Goal: Task Accomplishment & Management: Complete application form

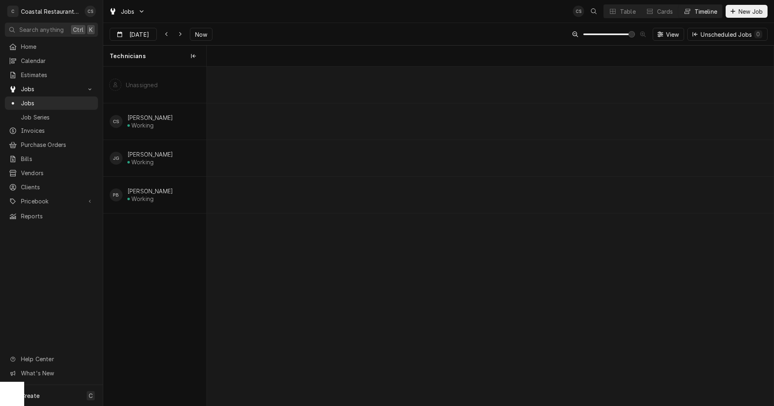
scroll to position [0, 11239]
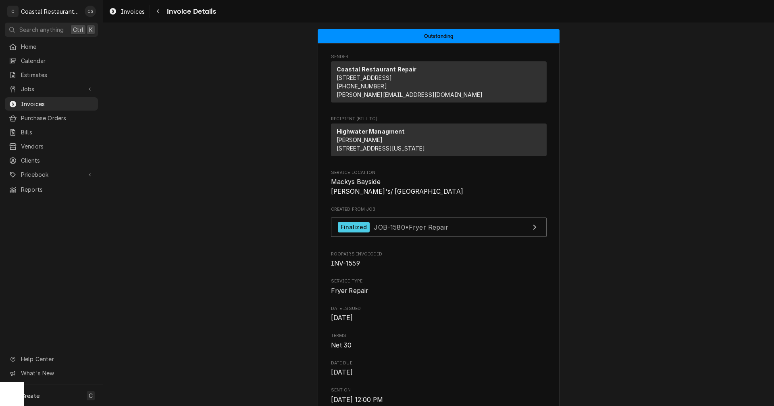
scroll to position [54, 0]
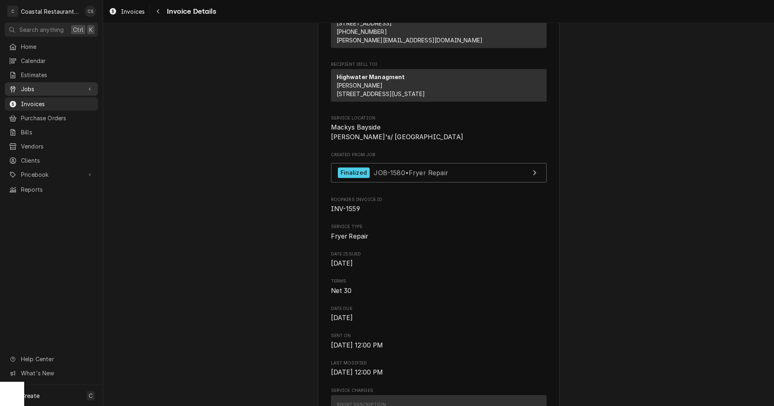
click at [37, 85] on span "Jobs" at bounding box center [51, 89] width 61 height 8
click at [38, 99] on span "Jobs" at bounding box center [57, 103] width 73 height 8
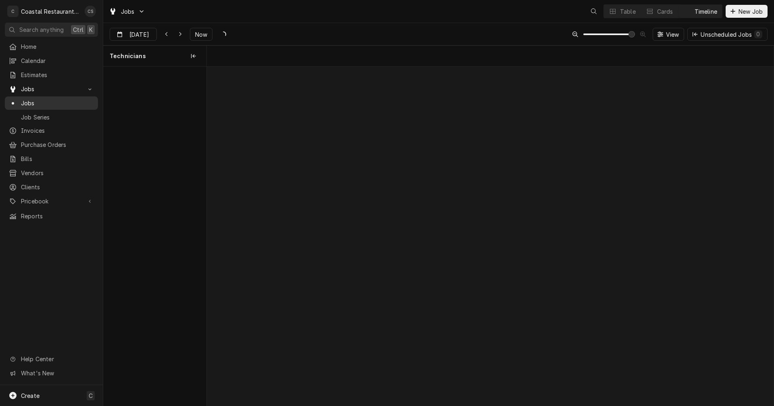
scroll to position [0, 11239]
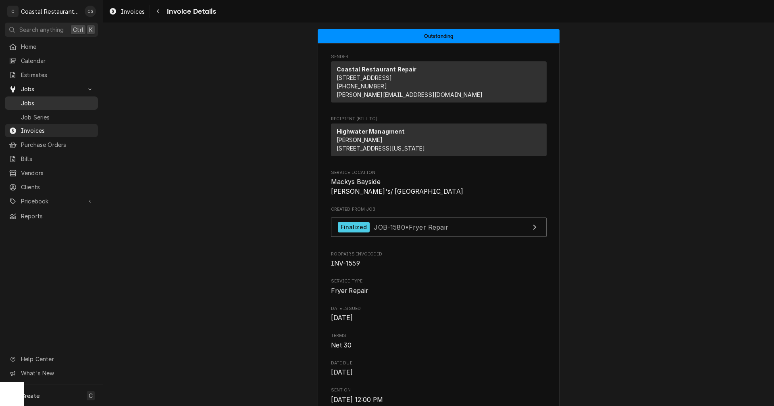
scroll to position [175, 0]
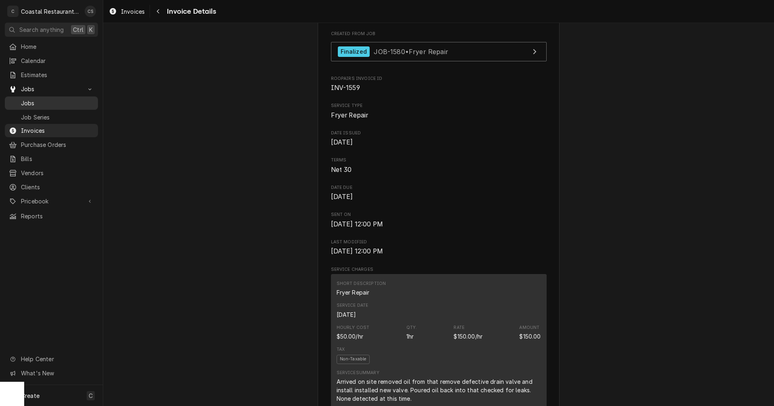
click at [33, 99] on span "Jobs" at bounding box center [57, 103] width 73 height 8
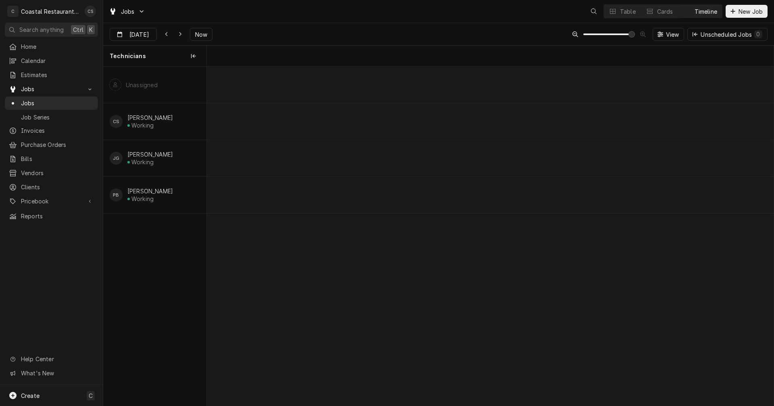
scroll to position [0, 11239]
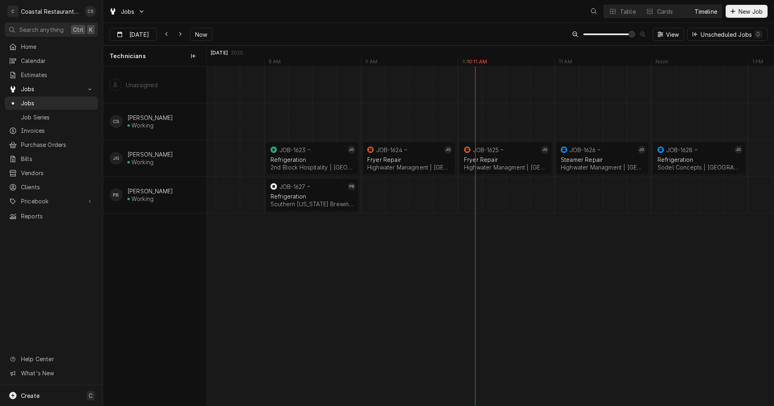
scroll to position [0, 11239]
click at [664, 196] on div "normal" at bounding box center [627, 195] width 23319 height 36
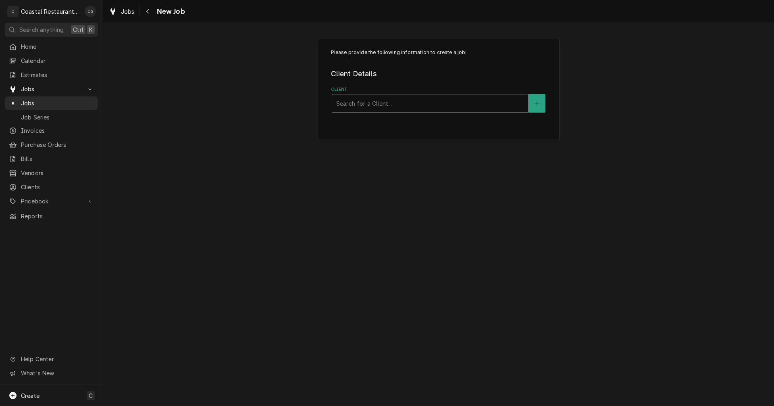
click at [365, 103] on div "Client" at bounding box center [430, 103] width 188 height 15
type input "Cape"
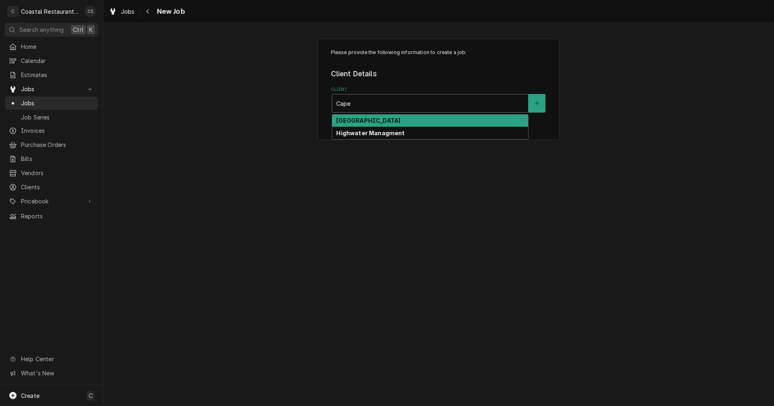
click at [373, 123] on strong "[GEOGRAPHIC_DATA]" at bounding box center [368, 120] width 64 height 7
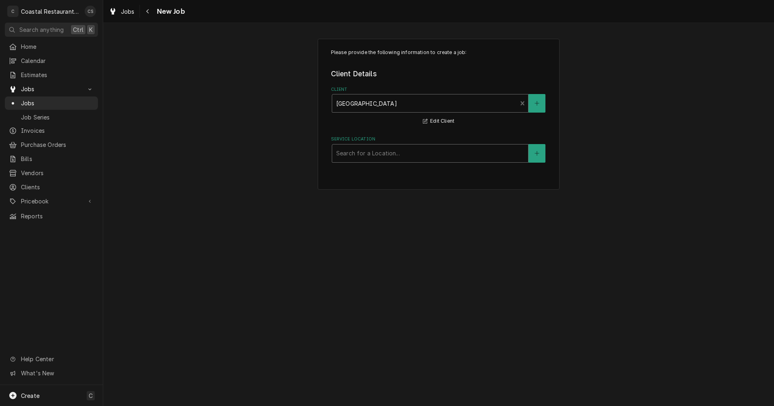
click at [368, 151] on div "Service Location" at bounding box center [430, 153] width 188 height 15
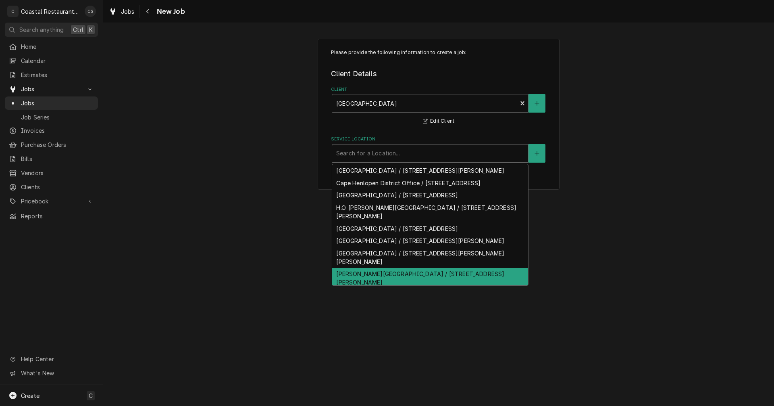
scroll to position [36, 0]
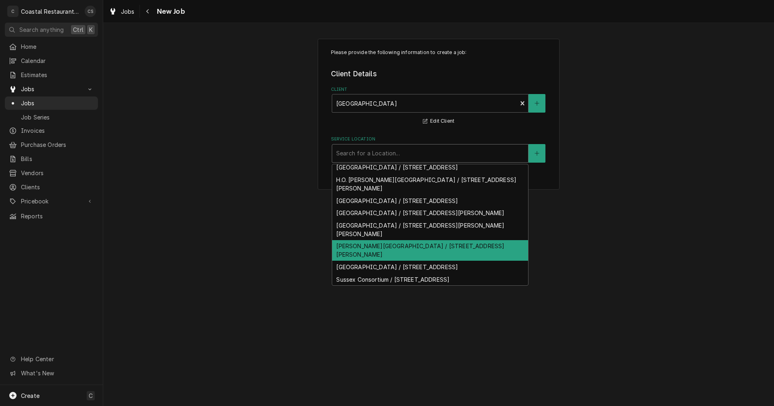
click at [369, 246] on div "Milton Elementary / 512 Federal St, Milton, DE 19968" at bounding box center [430, 250] width 196 height 21
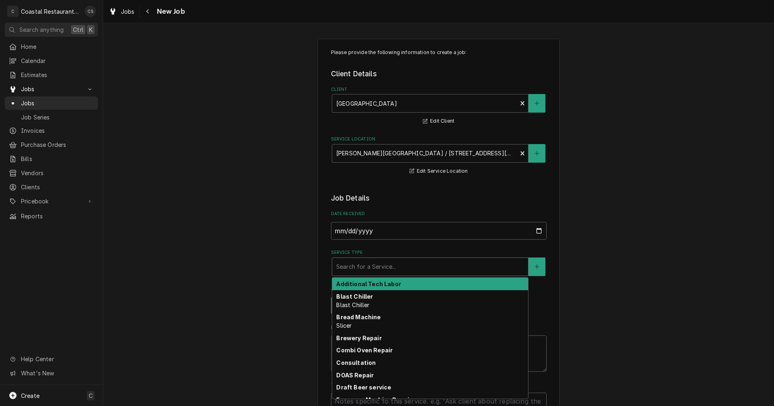
click at [359, 267] on div "Service Type" at bounding box center [430, 266] width 188 height 15
type textarea "x"
type input "I"
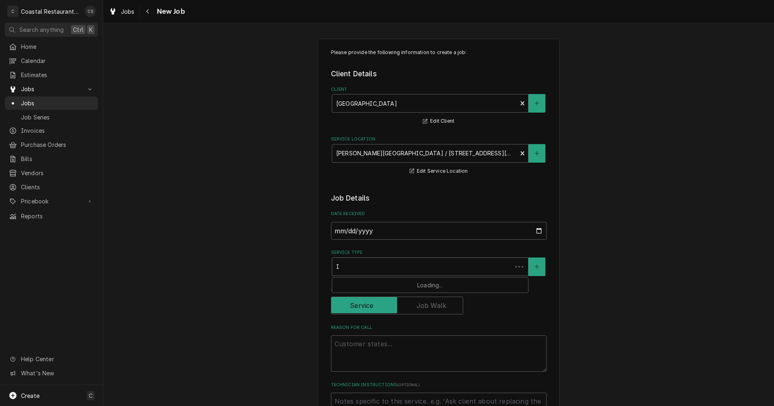
type textarea "x"
type input "Ic"
type textarea "x"
type input "Ice"
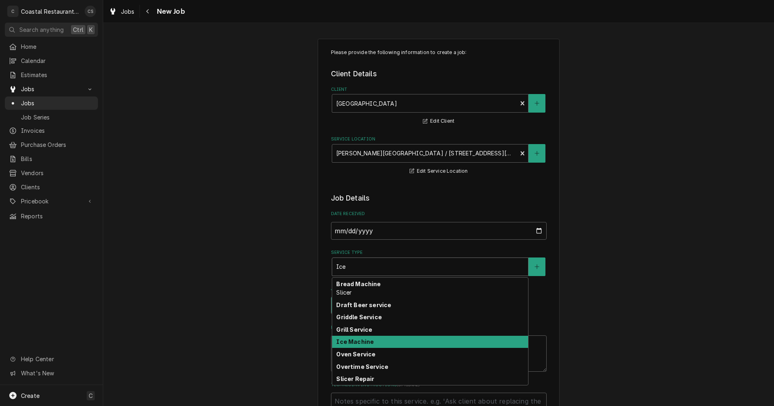
click at [348, 341] on strong "Ice Machine" at bounding box center [354, 341] width 37 height 7
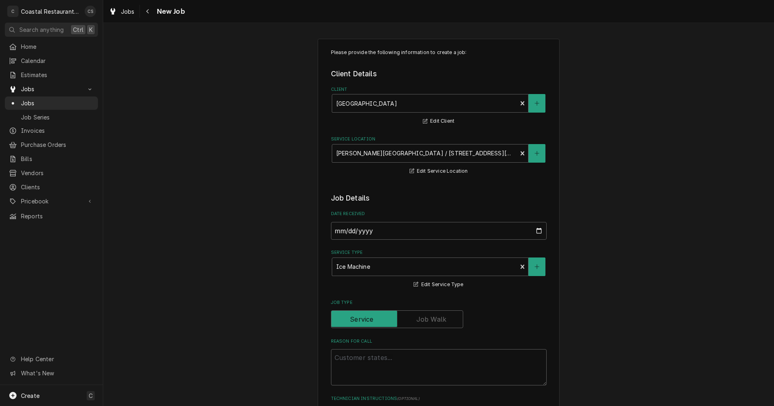
click at [352, 347] on div "Reason For Call" at bounding box center [439, 361] width 216 height 47
drag, startPoint x: 368, startPoint y: 358, endPoint x: 597, endPoint y: 318, distance: 232.0
click at [368, 358] on textarea "Reason For Call" at bounding box center [439, 367] width 216 height 36
click at [342, 358] on textarea "Reason For Call" at bounding box center [439, 367] width 216 height 36
paste textarea "When Phill was out checking everything he said if the Ice machine happened to d…"
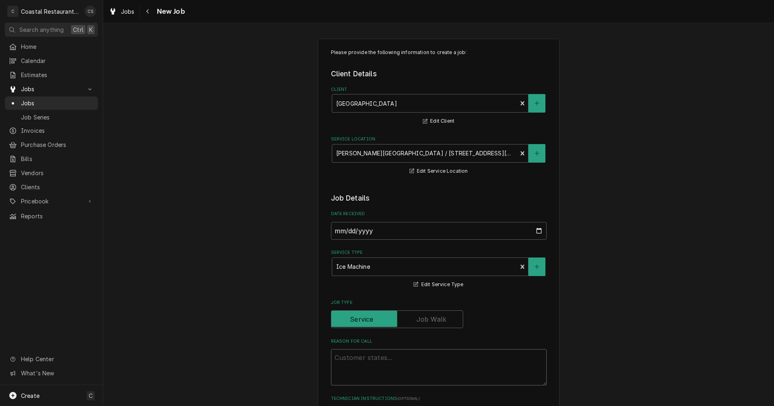
type textarea "x"
type textarea "When Phill was out checking everything he said if the Ice machine happened to d…"
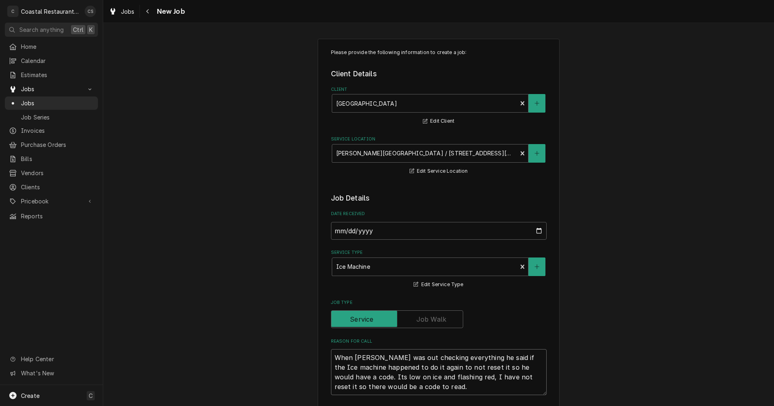
type textarea "x"
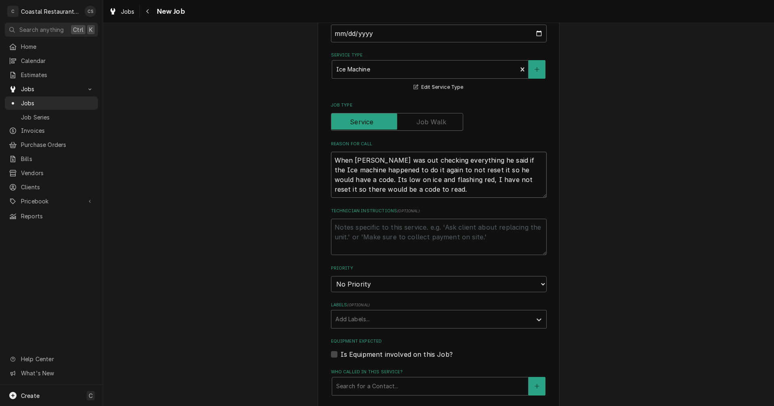
scroll to position [202, 0]
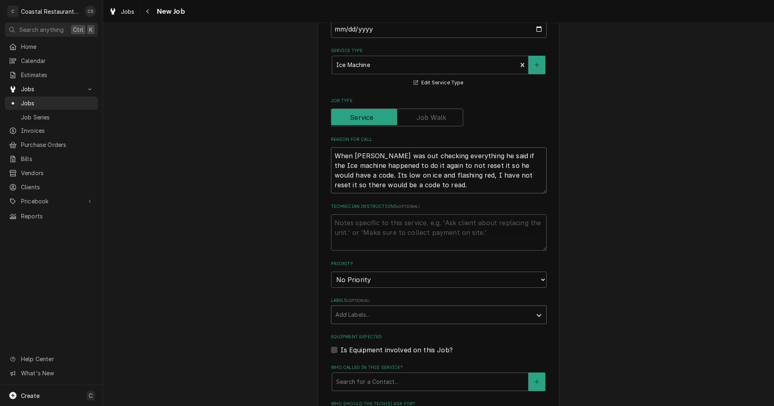
type textarea "When Phill was out checking everything he said if the Ice machine happened to d…"
click at [368, 316] on div "Labels" at bounding box center [431, 314] width 192 height 15
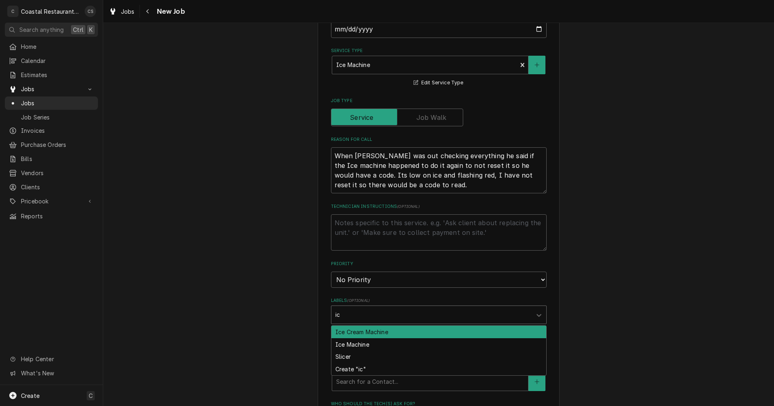
type input "ice"
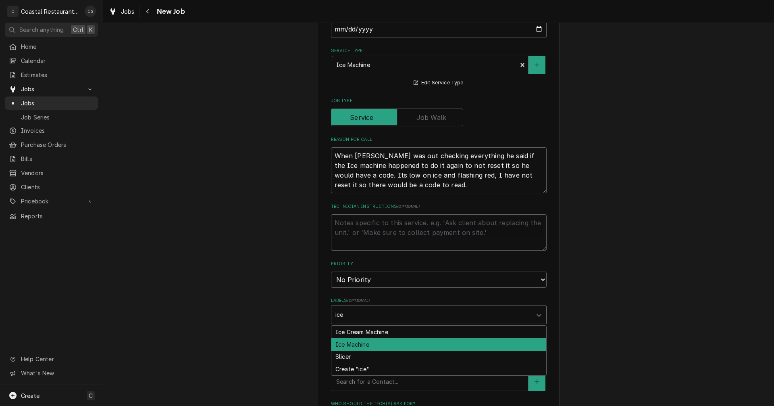
click at [356, 346] on div "Ice Machine" at bounding box center [438, 344] width 215 height 12
type textarea "x"
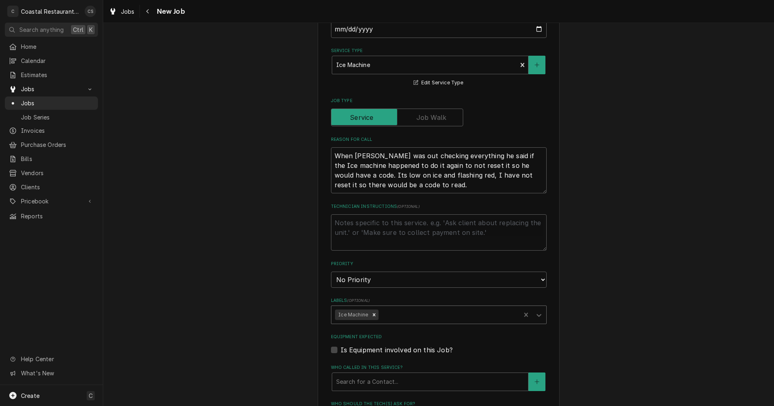
scroll to position [282, 0]
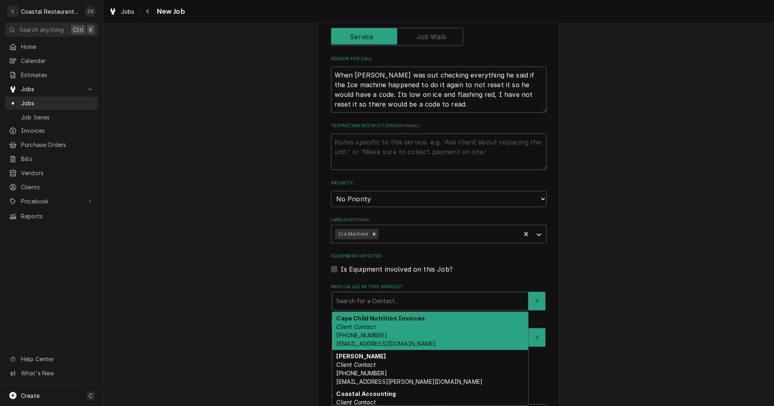
click at [349, 304] on div "Who called in this service?" at bounding box center [430, 300] width 188 height 15
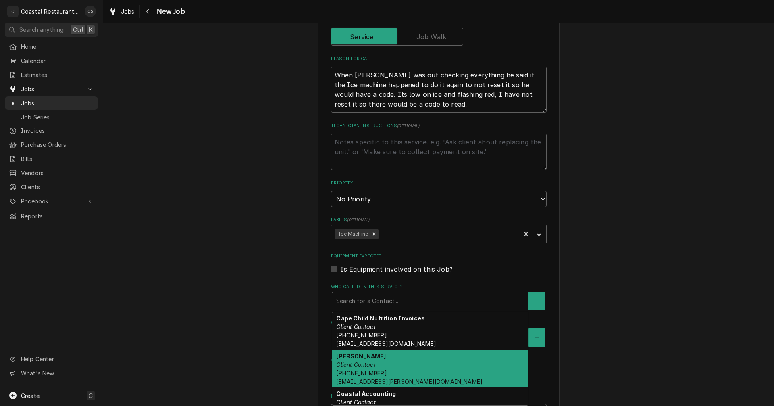
scroll to position [41, 0]
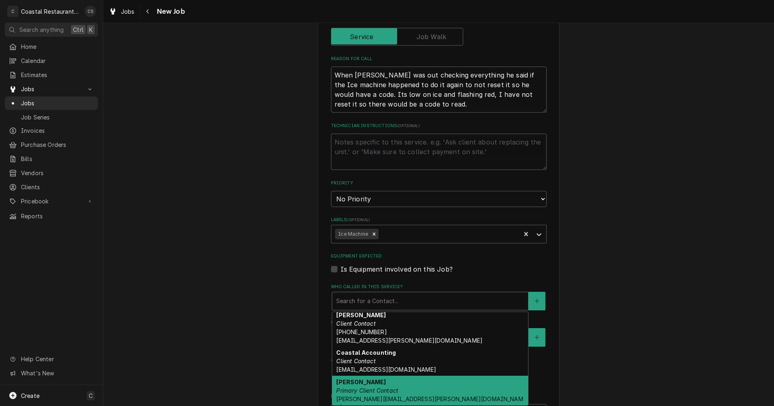
click at [363, 390] on em "Primary Client Contact" at bounding box center [367, 390] width 62 height 7
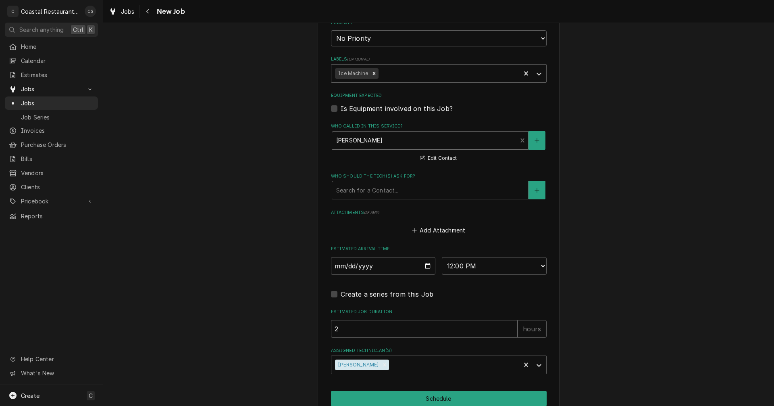
scroll to position [443, 0]
click at [372, 192] on div "Who should the tech(s) ask for?" at bounding box center [430, 189] width 188 height 15
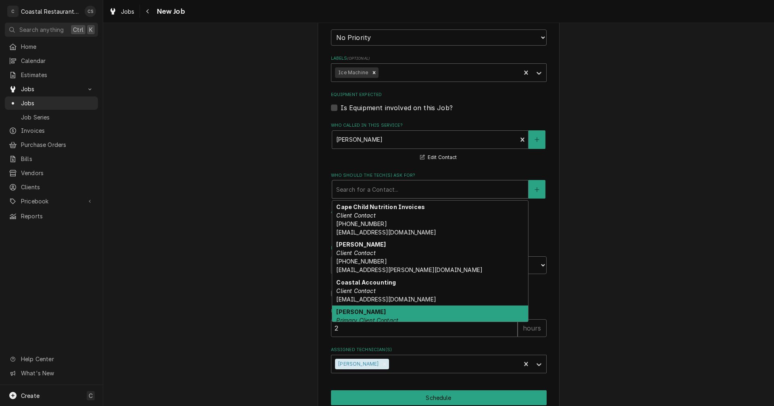
click at [371, 318] on em "Primary Client Contact" at bounding box center [367, 319] width 62 height 7
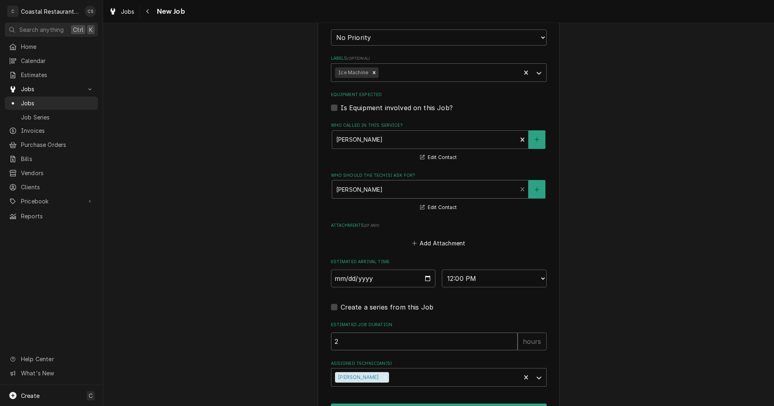
click at [378, 342] on input "2" at bounding box center [424, 341] width 187 height 18
type textarea "x"
type input "1"
type textarea "x"
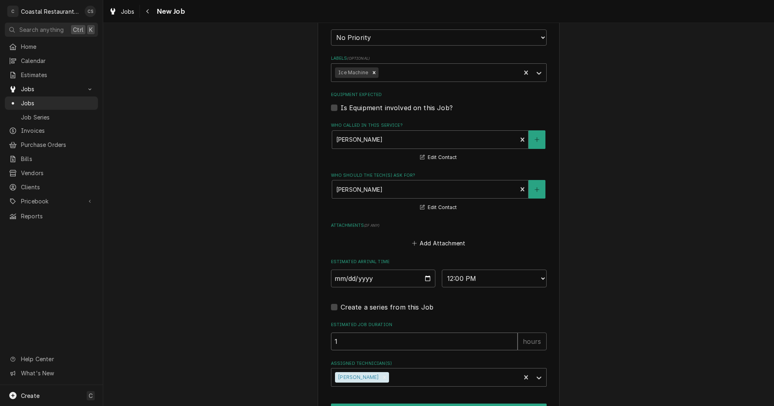
type input "1"
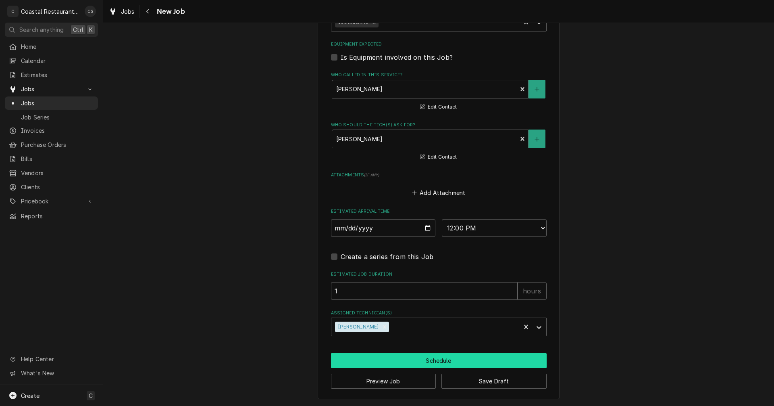
click at [424, 359] on button "Schedule" at bounding box center [439, 360] width 216 height 15
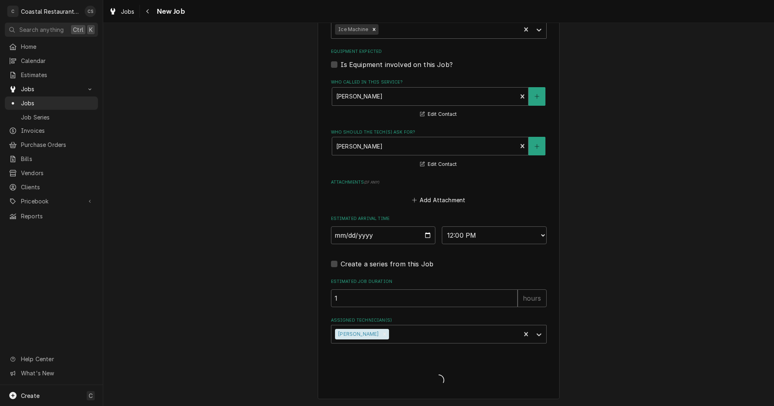
scroll to position [487, 0]
type textarea "x"
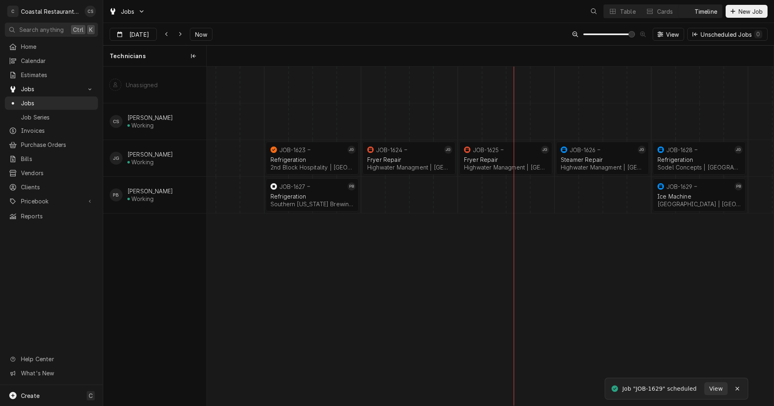
scroll to position [0, 11239]
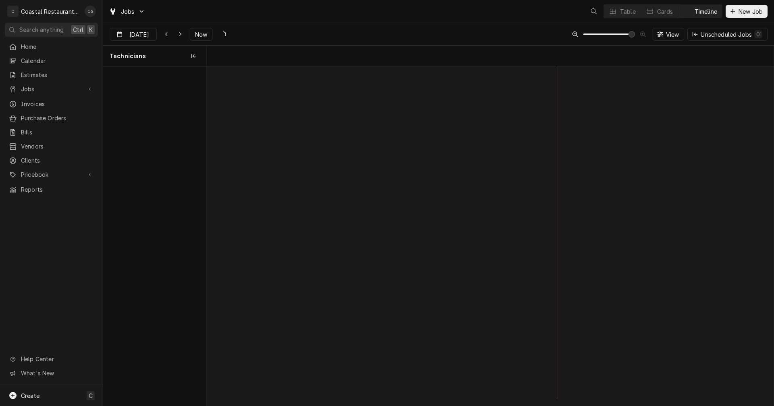
scroll to position [0, 11239]
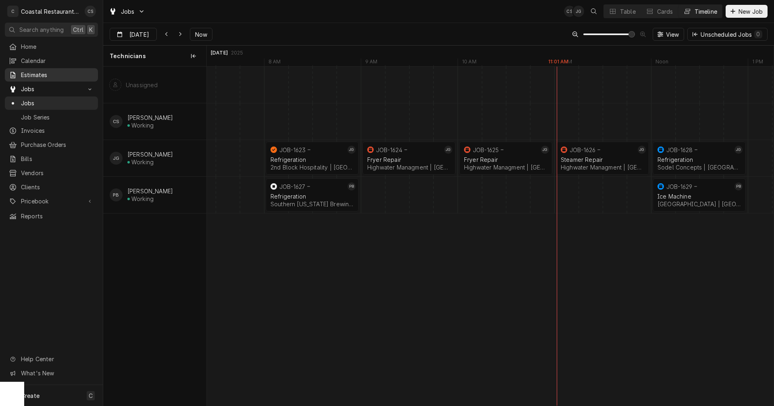
click at [36, 76] on span "Estimates" at bounding box center [57, 75] width 73 height 8
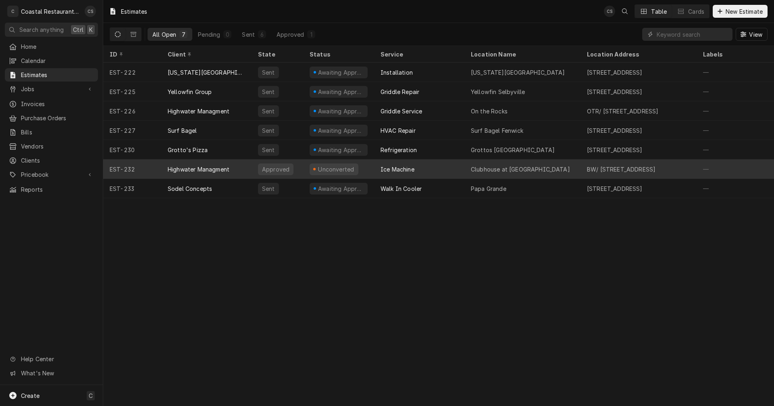
click at [202, 166] on div "Highwater Managment" at bounding box center [199, 169] width 62 height 8
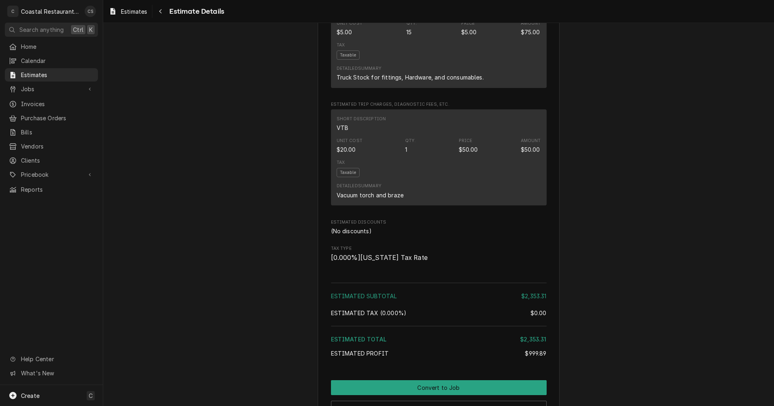
scroll to position [1472, 0]
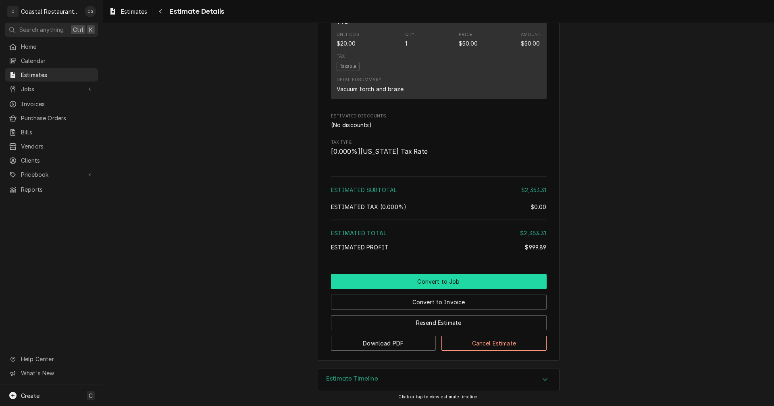
click at [443, 283] on button "Convert to Job" at bounding box center [439, 281] width 216 height 15
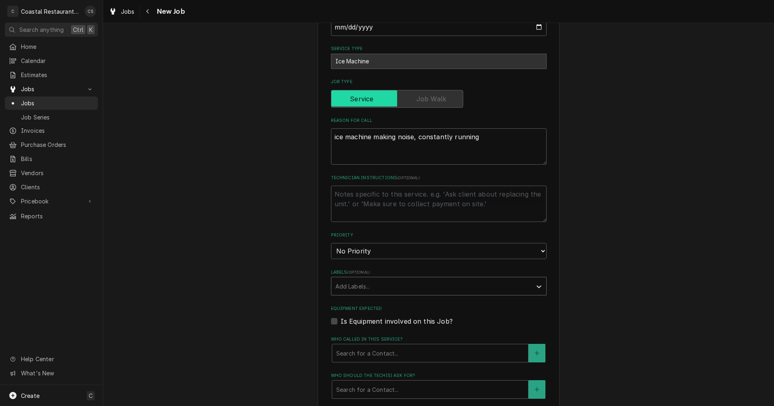
scroll to position [403, 0]
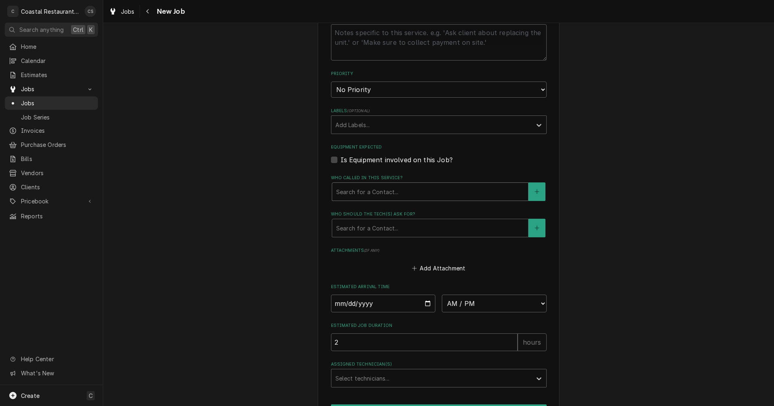
click at [371, 195] on div "Who called in this service?" at bounding box center [430, 191] width 188 height 15
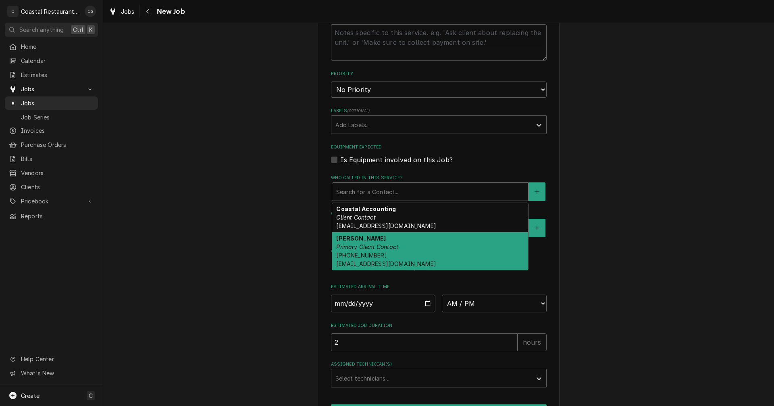
click at [366, 245] on em "Primary Client Contact" at bounding box center [367, 246] width 62 height 7
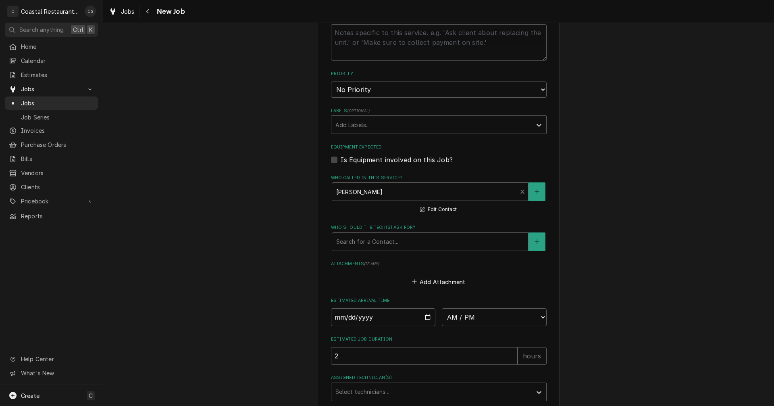
click at [366, 244] on div "Who should the tech(s) ask for?" at bounding box center [430, 241] width 188 height 15
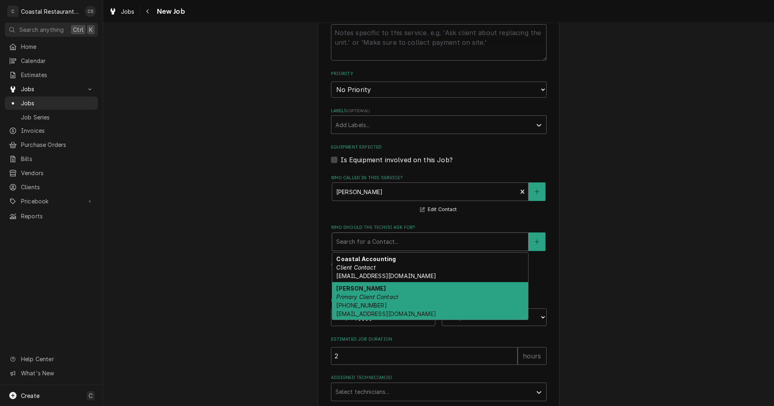
click at [368, 289] on strong "Dan Wheeler" at bounding box center [361, 288] width 50 height 7
type textarea "x"
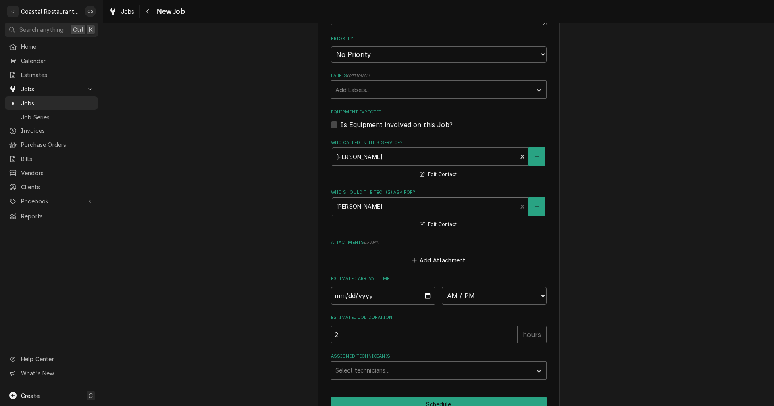
scroll to position [482, 0]
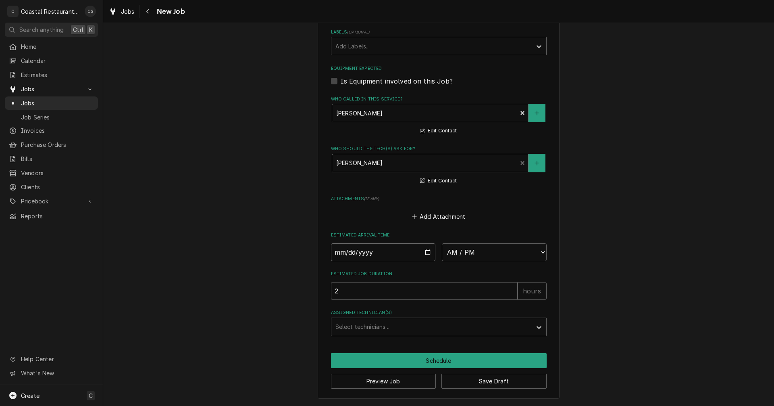
click at [424, 254] on input "Date" at bounding box center [383, 252] width 105 height 18
type input "2025-09-11"
click at [460, 252] on select "AM / PM 6:00 AM 6:15 AM 6:30 AM 6:45 AM 7:00 AM 7:15 AM 7:30 AM 7:45 AM 8:00 AM…" at bounding box center [494, 252] width 105 height 18
type textarea "x"
select select "08:00:00"
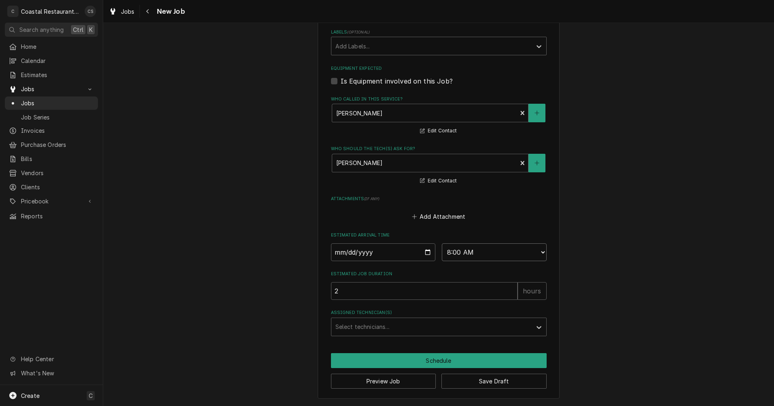
click at [442, 243] on select "AM / PM 6:00 AM 6:15 AM 6:30 AM 6:45 AM 7:00 AM 7:15 AM 7:30 AM 7:45 AM 8:00 AM…" at bounding box center [494, 252] width 105 height 18
click at [350, 292] on input "2" at bounding box center [424, 291] width 187 height 18
type textarea "x"
type input "1"
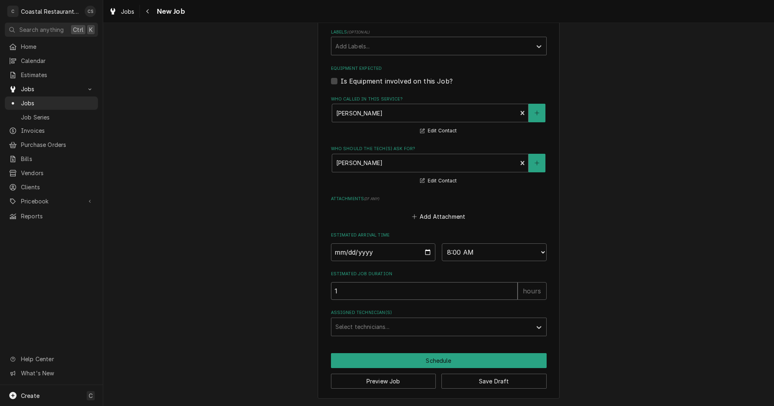
type textarea "x"
type input "1"
click at [350, 328] on div "Assigned Technician(s)" at bounding box center [431, 326] width 192 height 15
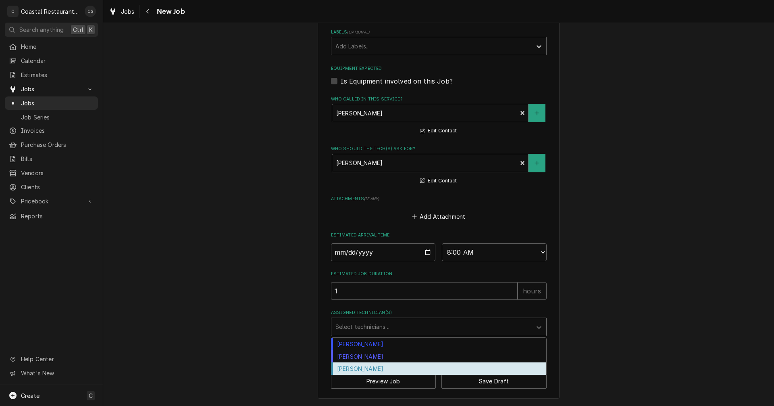
click at [359, 366] on div "[PERSON_NAME]" at bounding box center [438, 368] width 215 height 12
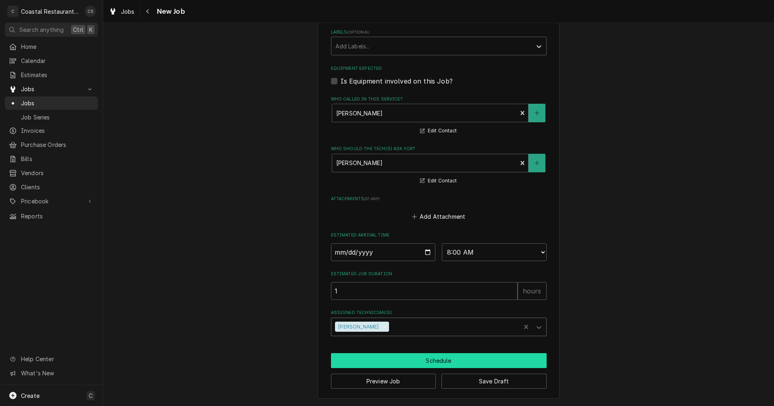
click at [383, 362] on button "Schedule" at bounding box center [439, 360] width 216 height 15
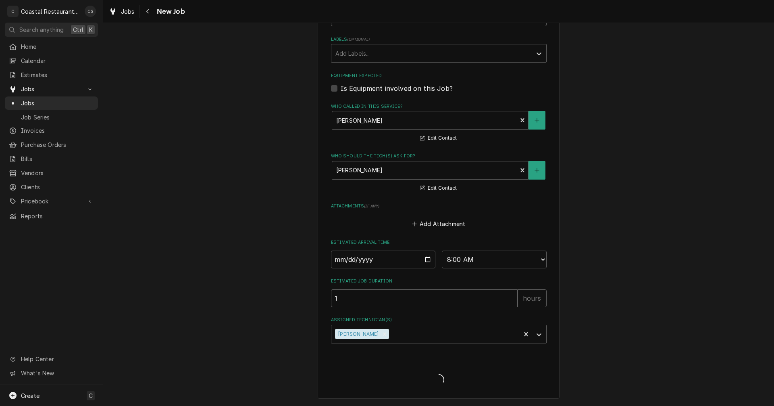
scroll to position [475, 0]
type textarea "x"
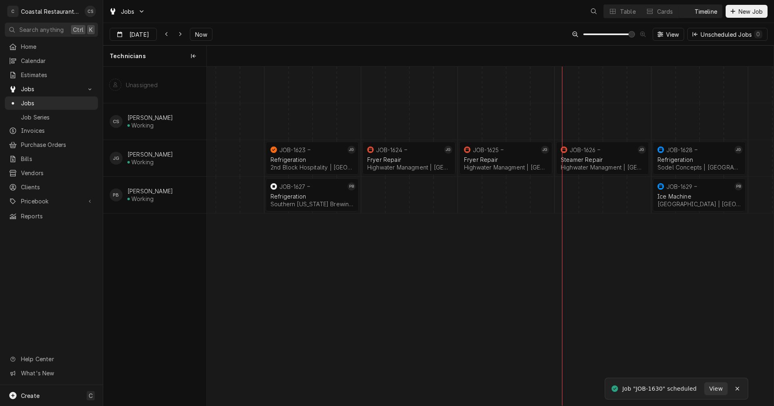
scroll to position [0, 11239]
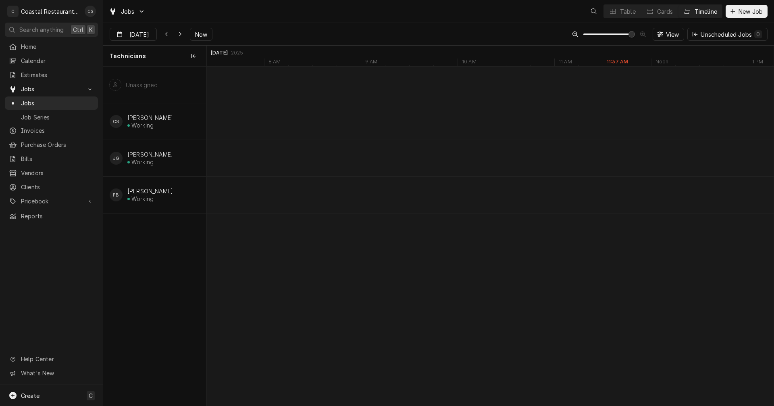
scroll to position [0, 11239]
